Goal: Transaction & Acquisition: Purchase product/service

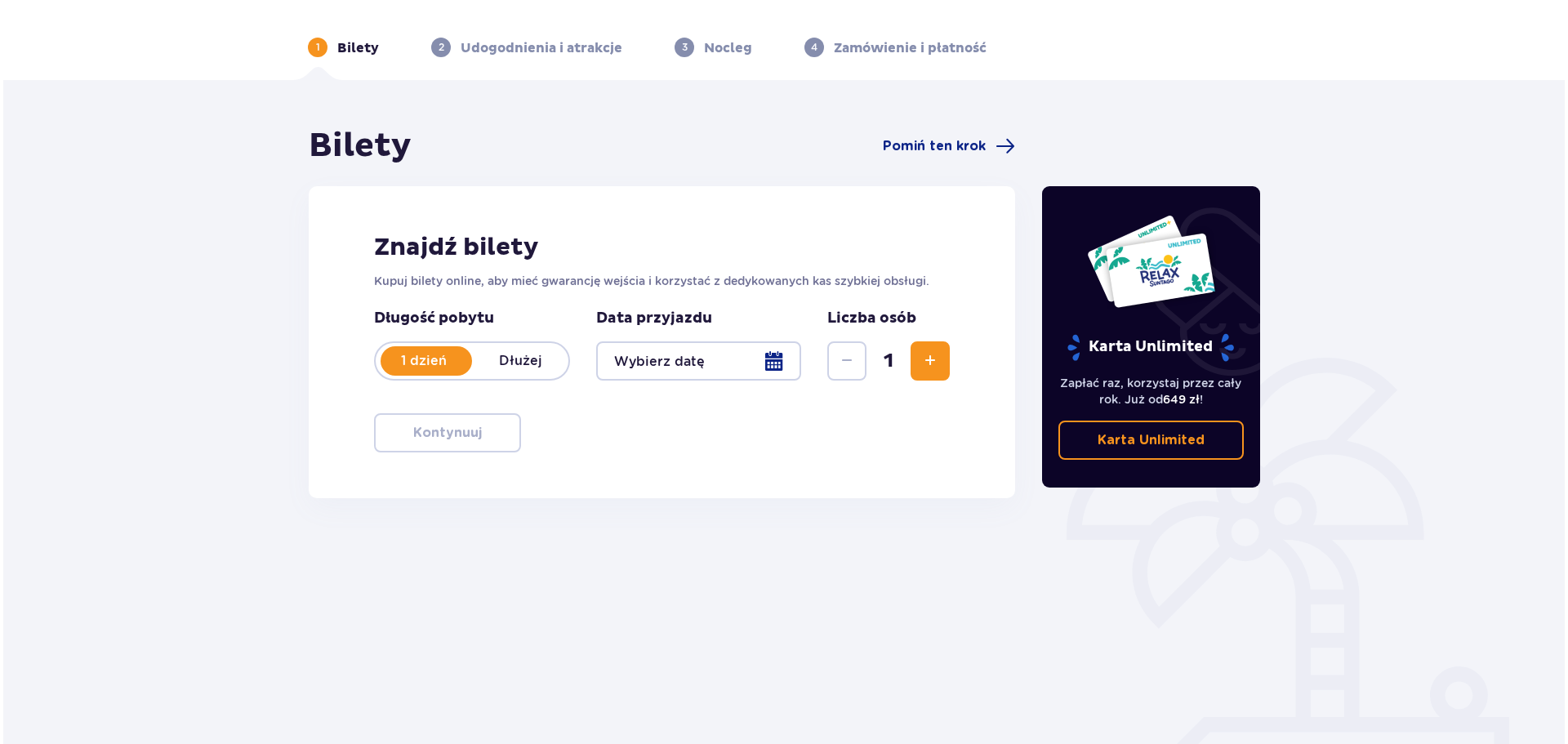
scroll to position [88, 0]
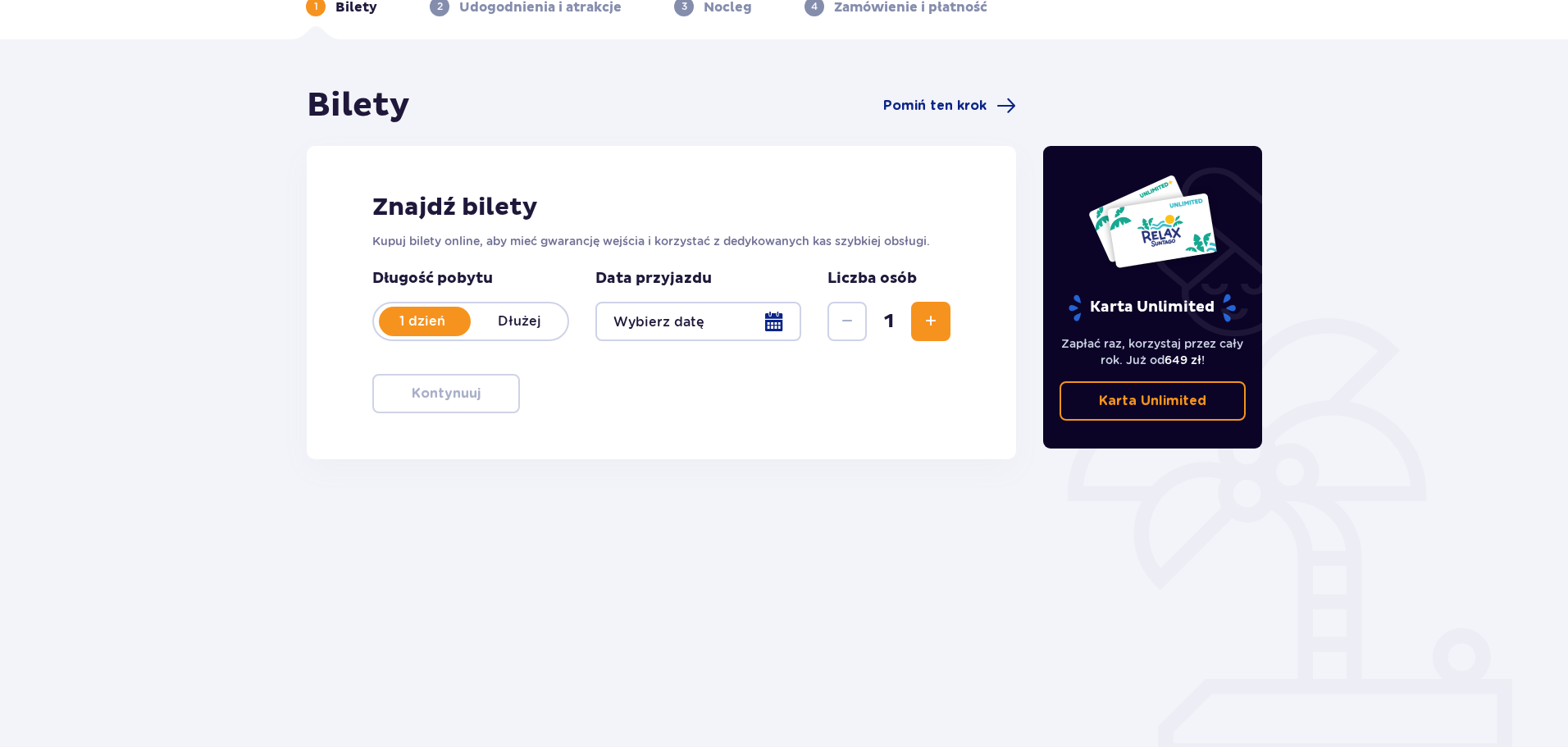
click at [770, 316] on div at bounding box center [698, 321] width 206 height 40
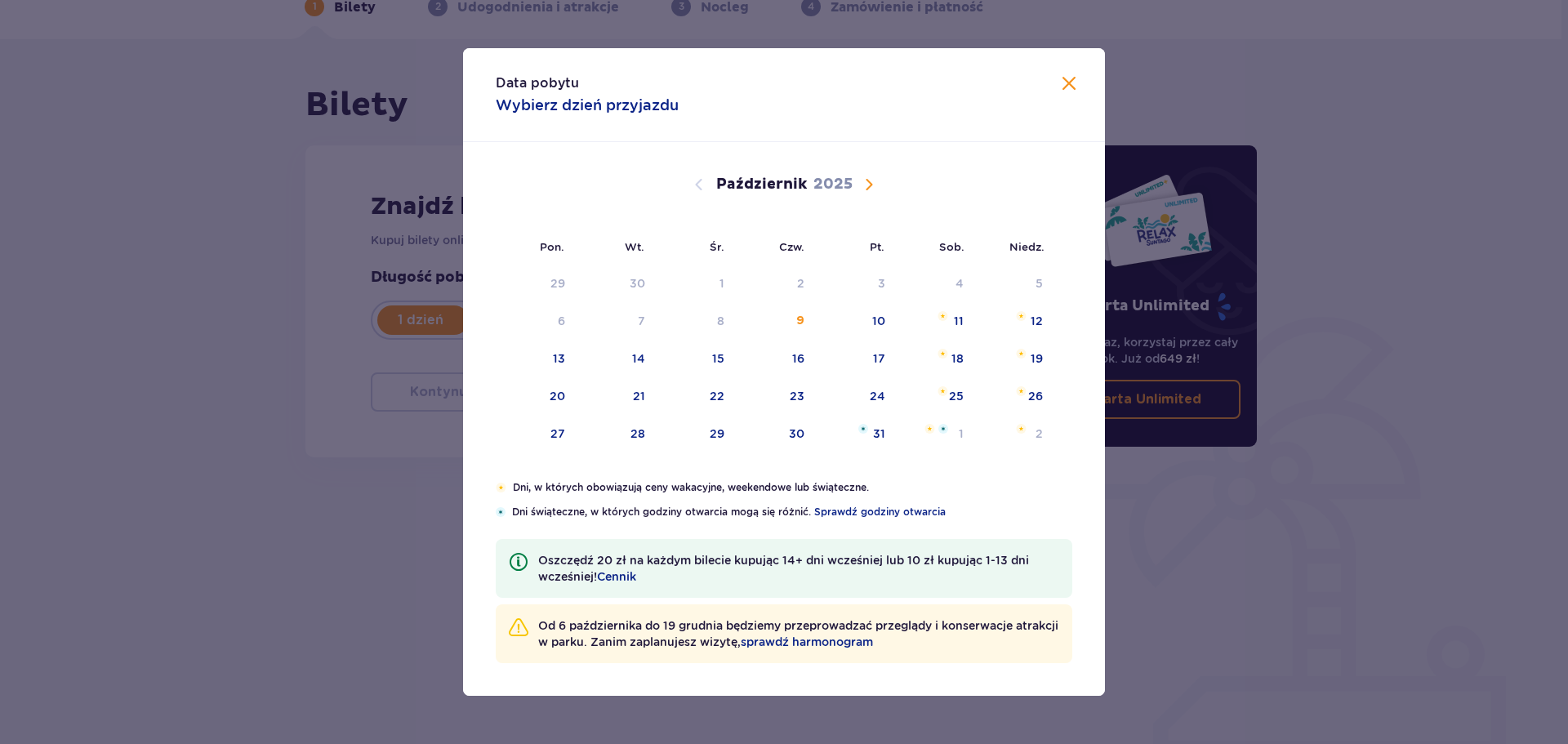
click at [865, 186] on span "Następny miesiąc" at bounding box center [869, 185] width 20 height 20
click at [870, 186] on span "Następny miesiąc" at bounding box center [869, 185] width 20 height 20
click at [869, 179] on span "Następny miesiąc" at bounding box center [869, 185] width 20 height 20
click at [869, 180] on span "Następny miesiąc" at bounding box center [869, 185] width 20 height 20
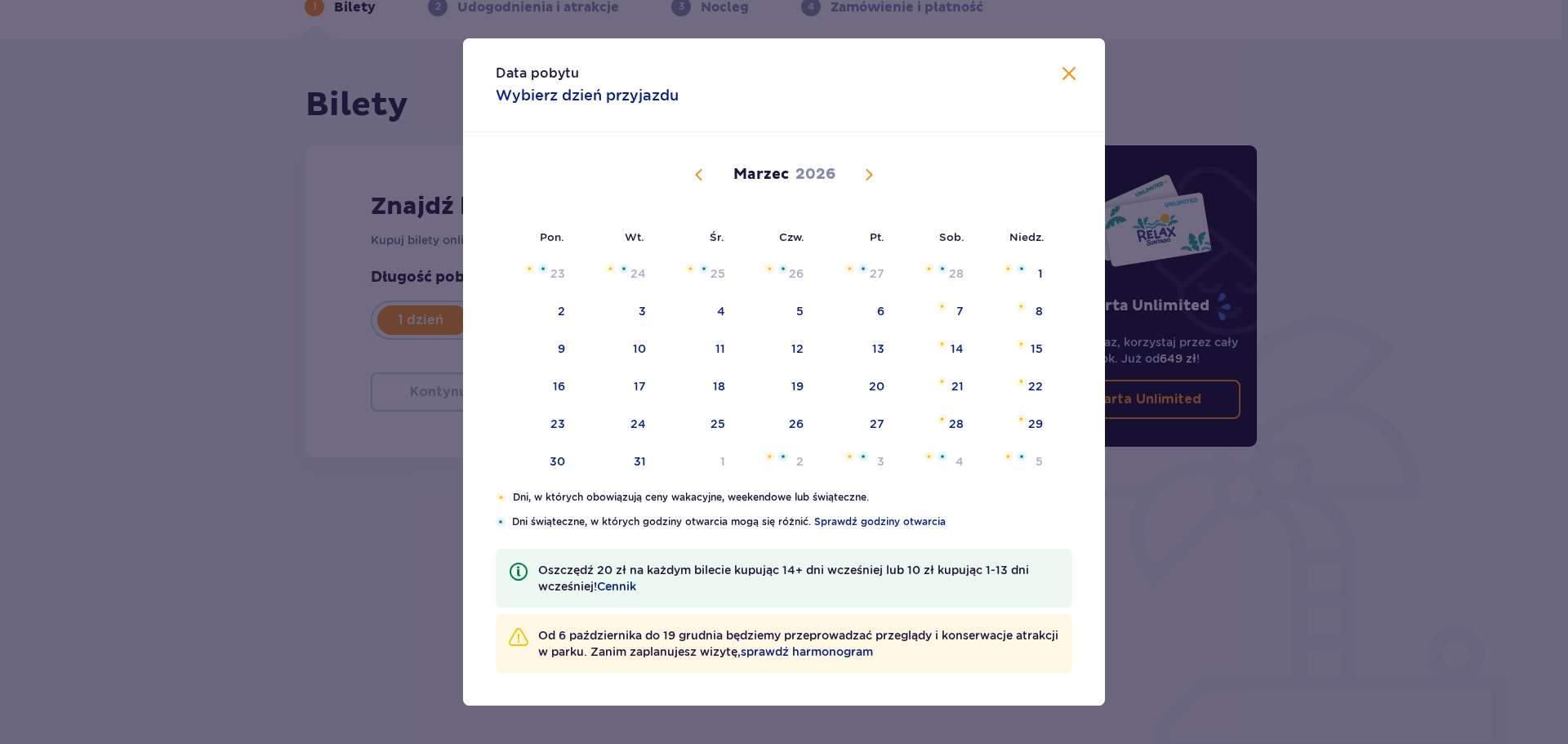
click at [869, 180] on span "Następny miesiąc" at bounding box center [869, 175] width 20 height 20
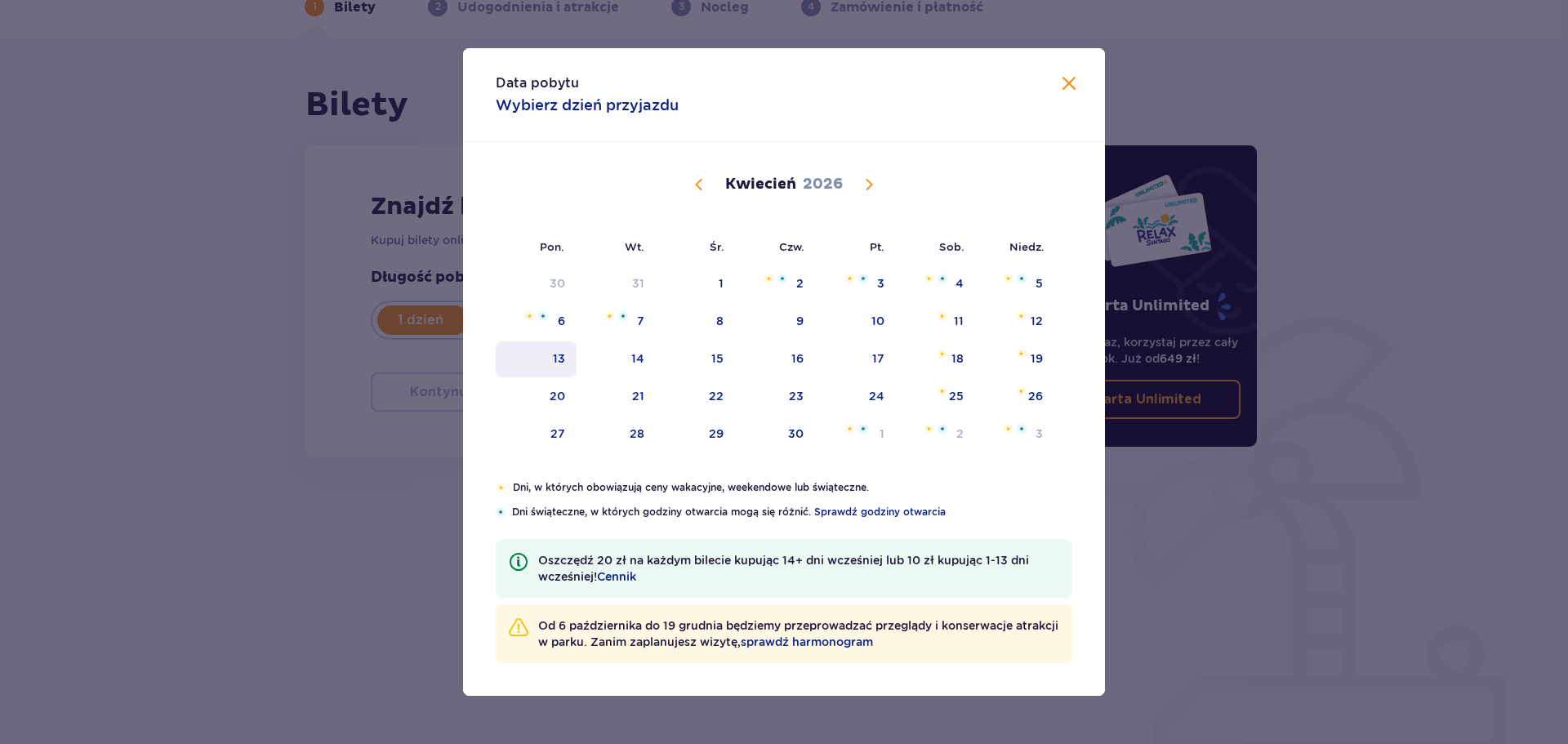
click at [566, 364] on div "13" at bounding box center [536, 359] width 81 height 36
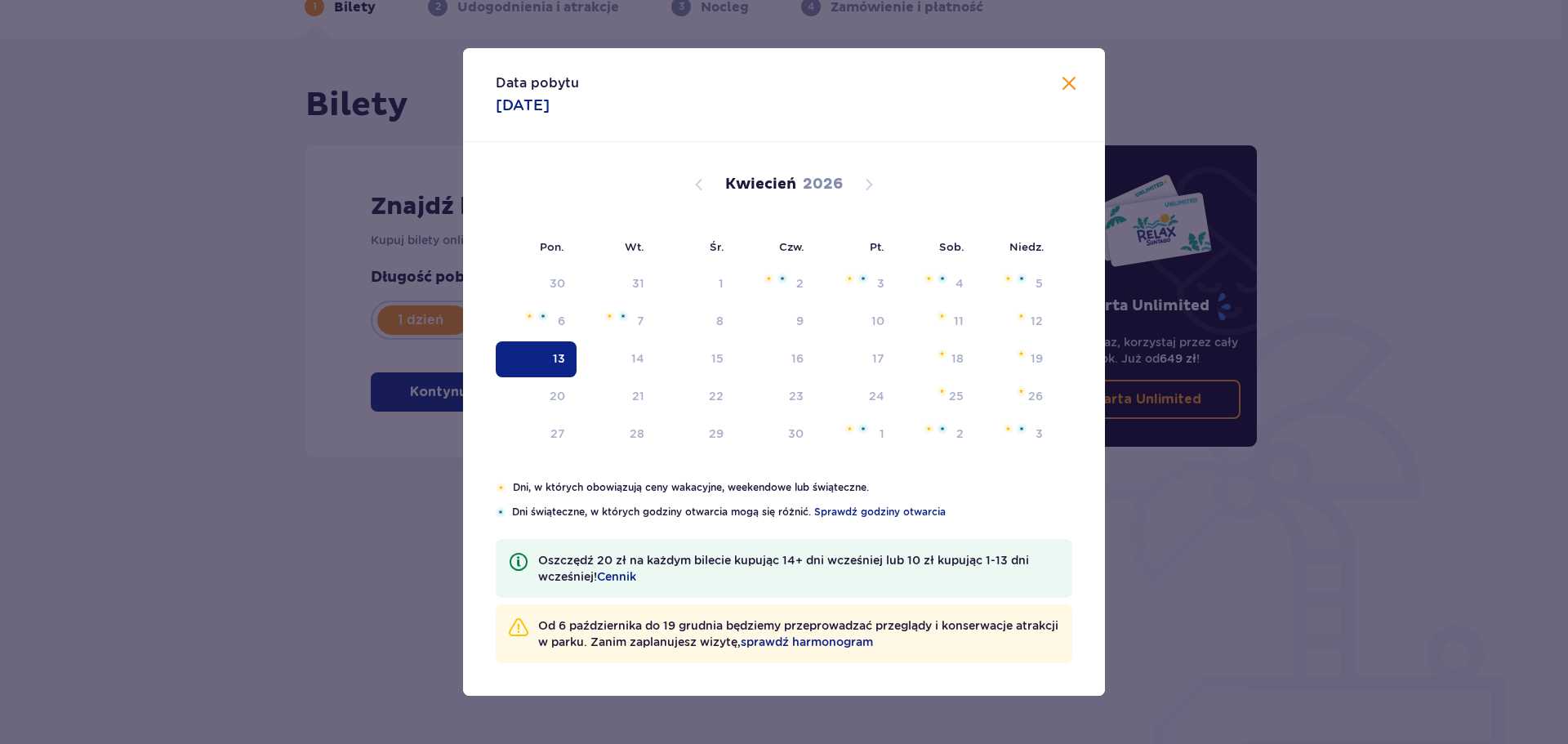
type input "[DATE]"
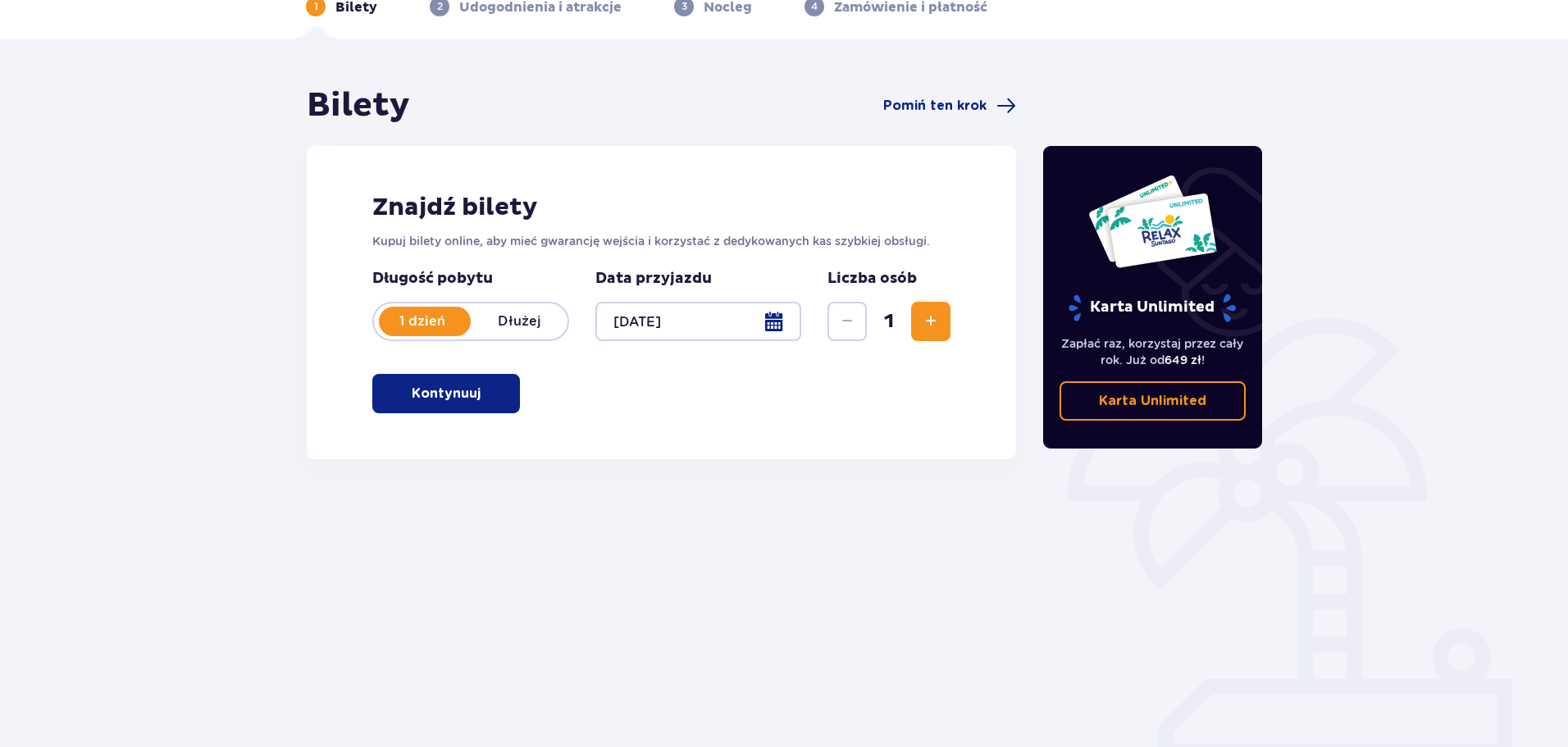
click at [929, 311] on span "Zwiększ" at bounding box center [931, 321] width 20 height 20
click at [934, 328] on span "Zwiększ" at bounding box center [931, 321] width 20 height 20
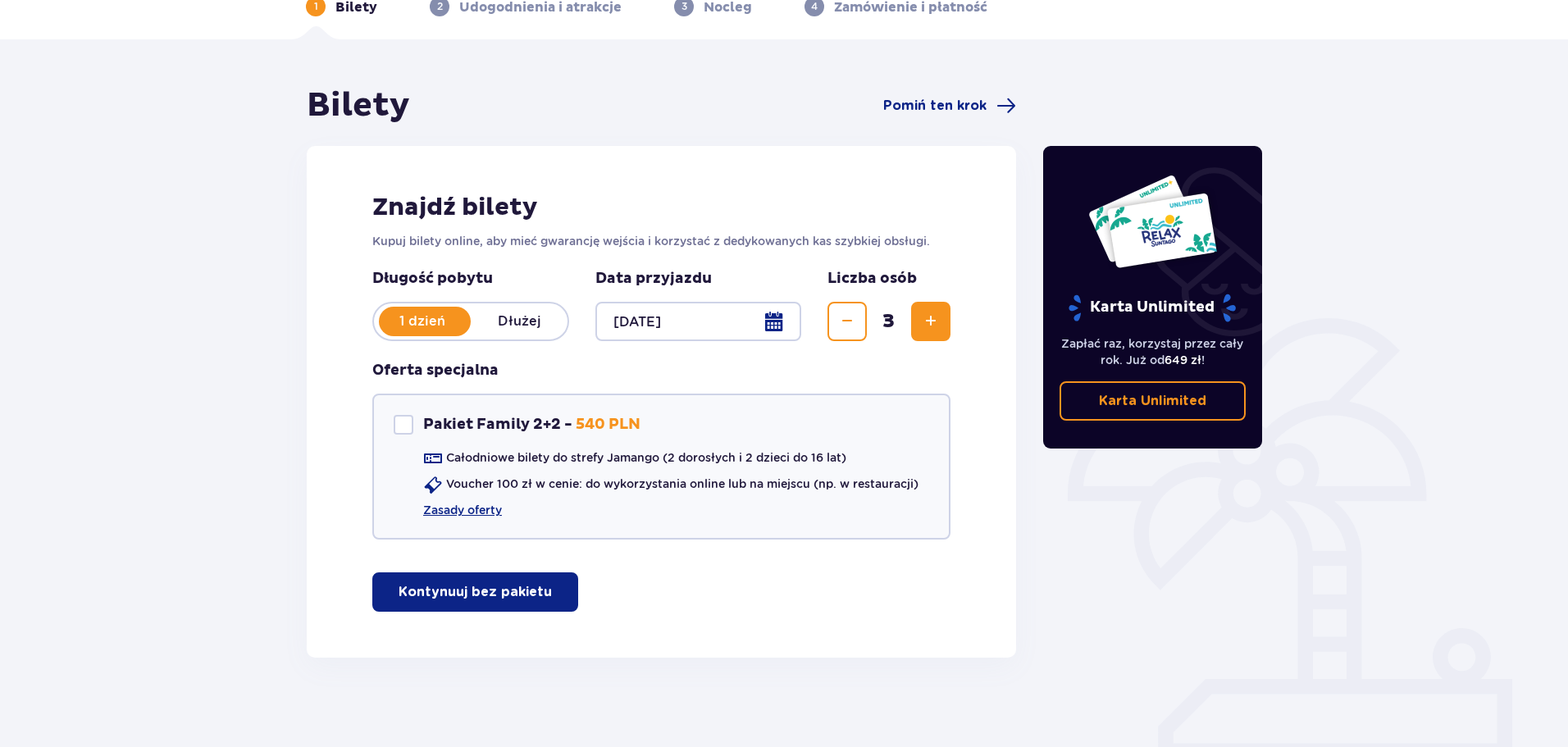
click at [934, 328] on span "Zwiększ" at bounding box center [931, 321] width 20 height 20
click at [408, 421] on div "Pakiet Family 2+2" at bounding box center [403, 425] width 20 height 20
checkbox input "true"
click at [474, 510] on link "Zasady oferty" at bounding box center [462, 510] width 78 height 16
